Goal: Check status: Verify the current state of an ongoing process or item

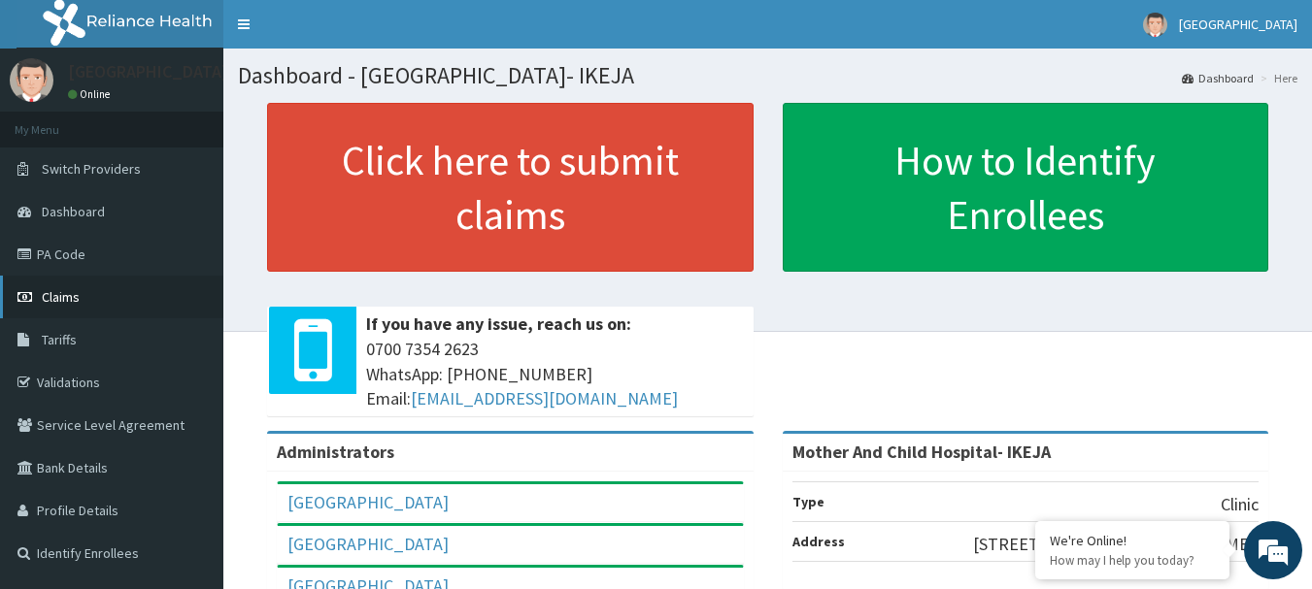
click at [108, 301] on link "Claims" at bounding box center [111, 297] width 223 height 43
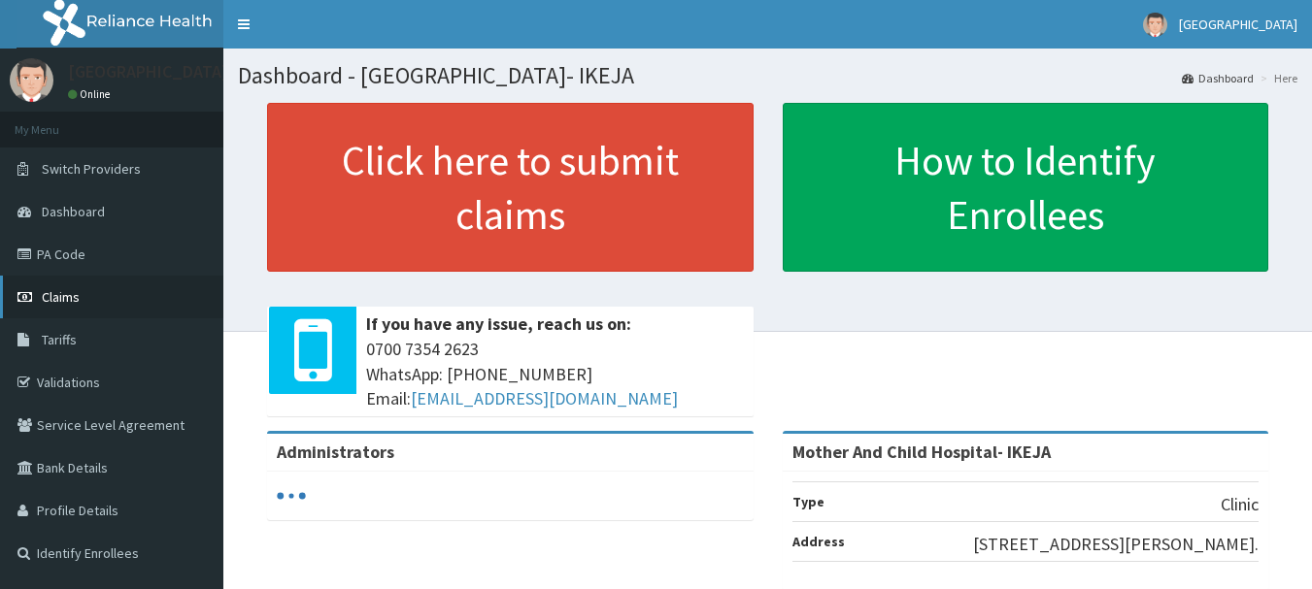
click at [84, 295] on link "Claims" at bounding box center [111, 297] width 223 height 43
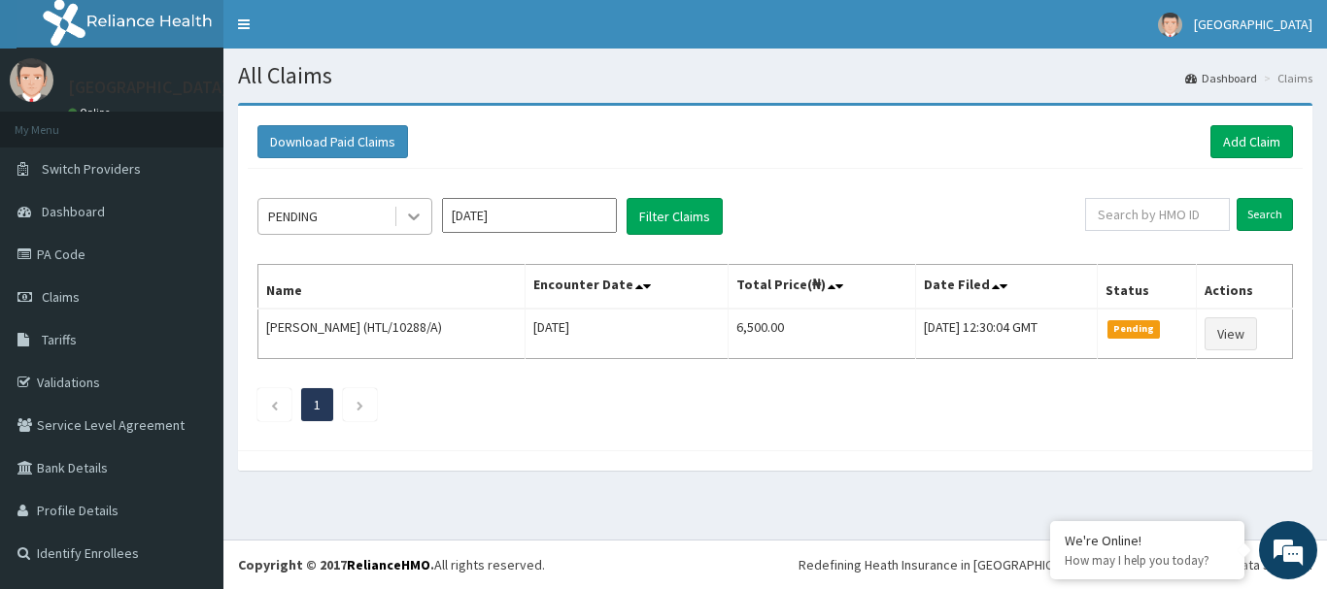
click at [400, 220] on div at bounding box center [413, 216] width 35 height 35
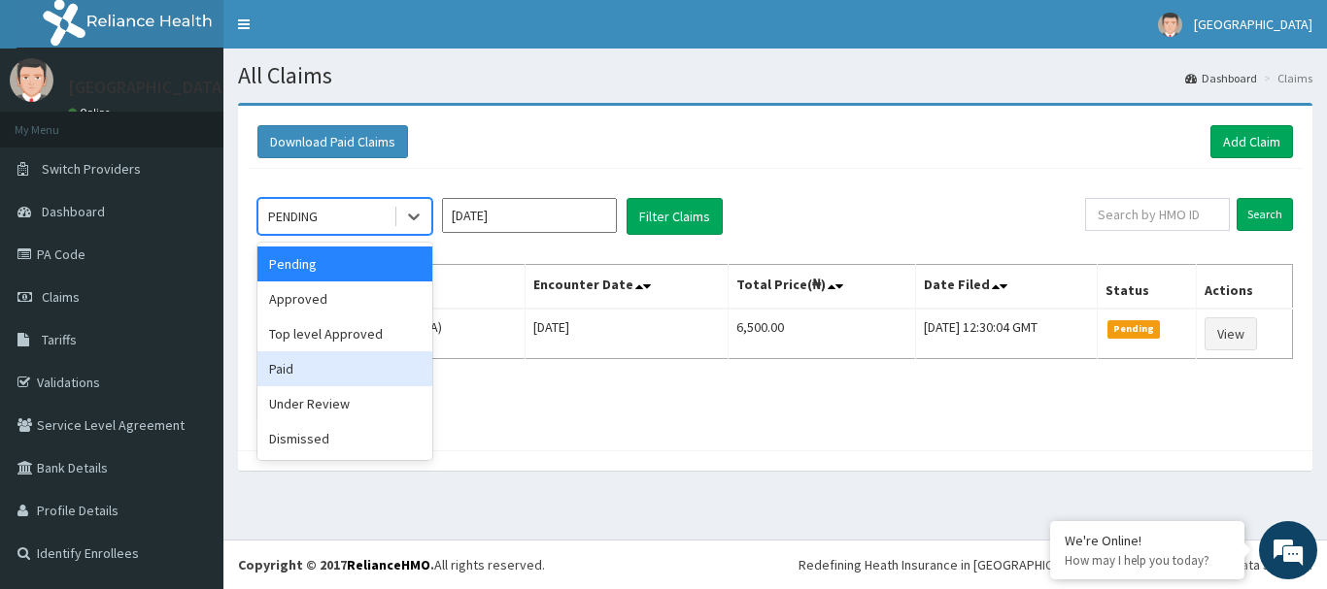
click at [288, 364] on div "Paid" at bounding box center [344, 369] width 175 height 35
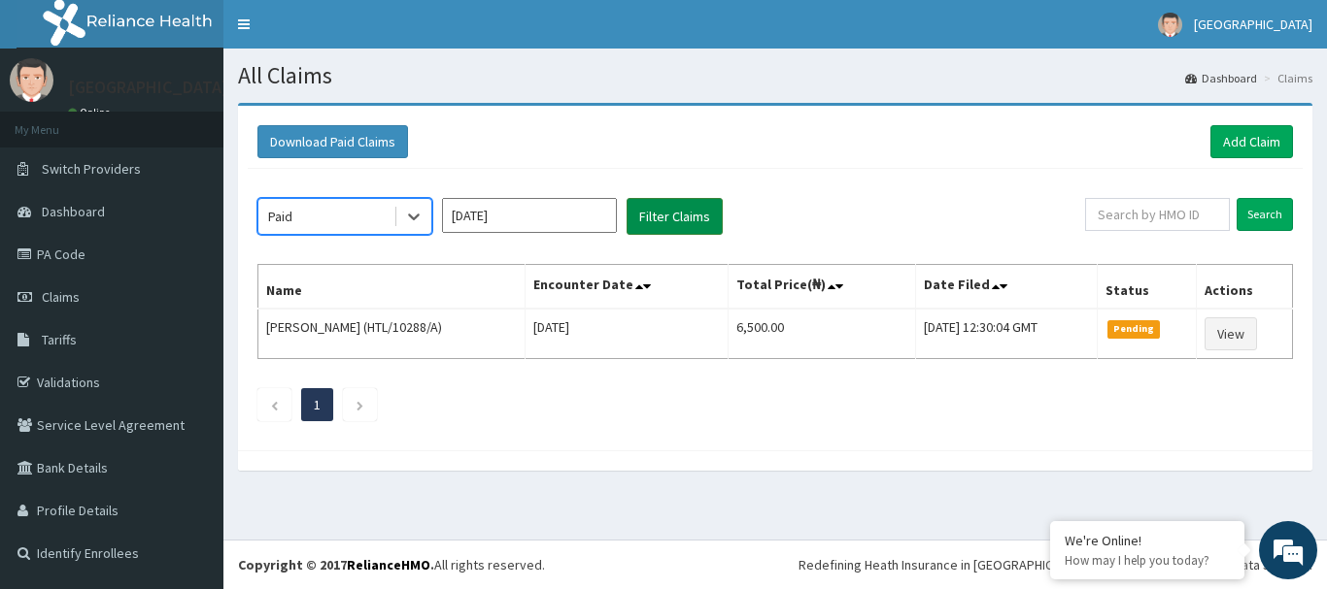
click at [659, 200] on button "Filter Claims" at bounding box center [674, 216] width 96 height 37
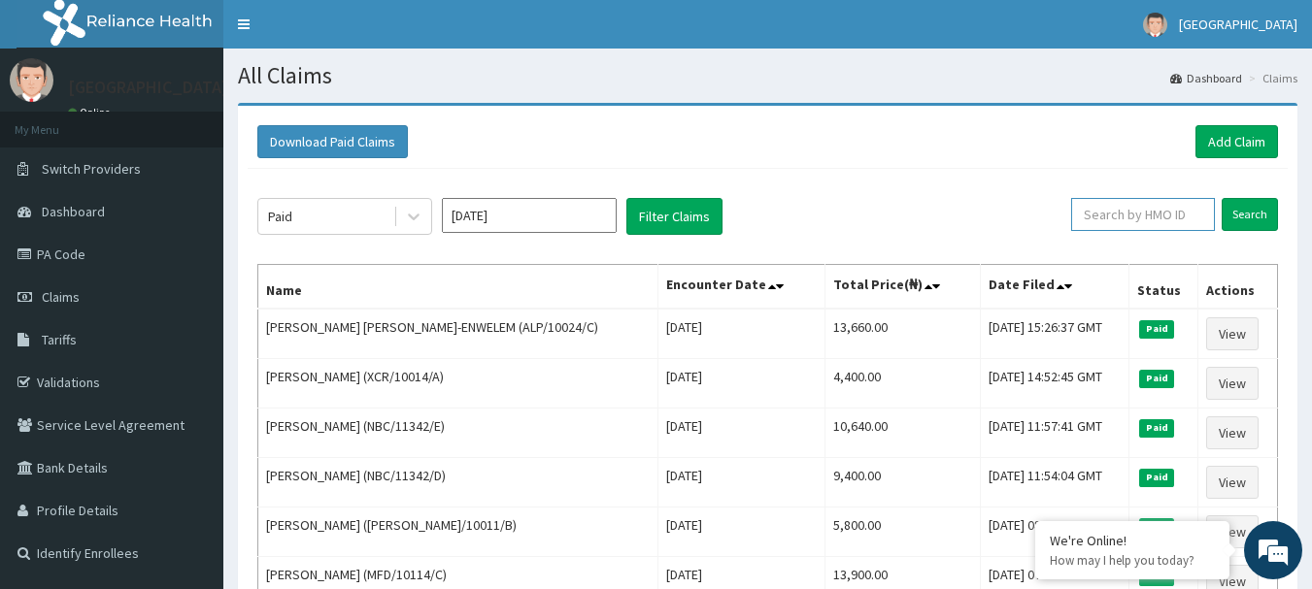
click at [1149, 220] on input "text" at bounding box center [1143, 214] width 144 height 33
type input "HTL/10288/A"
click at [1251, 211] on input "Search" at bounding box center [1250, 214] width 56 height 33
